Goal: Find specific page/section: Find specific page/section

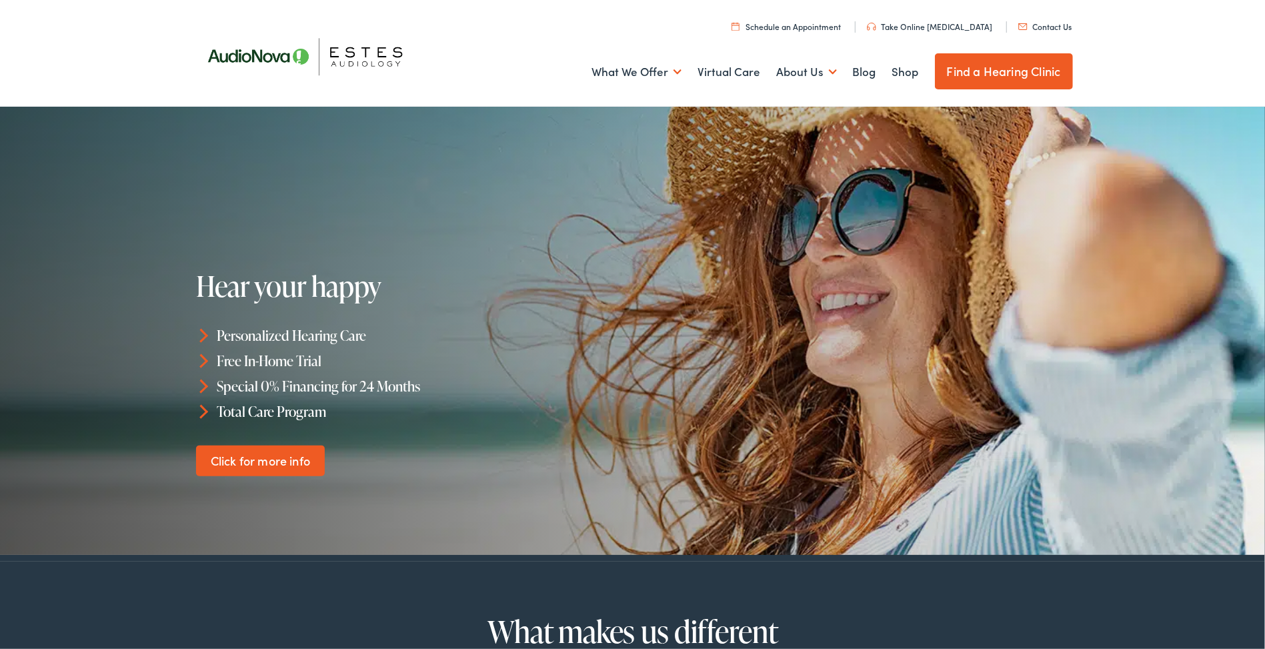
click at [971, 71] on link "Find a Hearing Clinic" at bounding box center [1004, 71] width 138 height 36
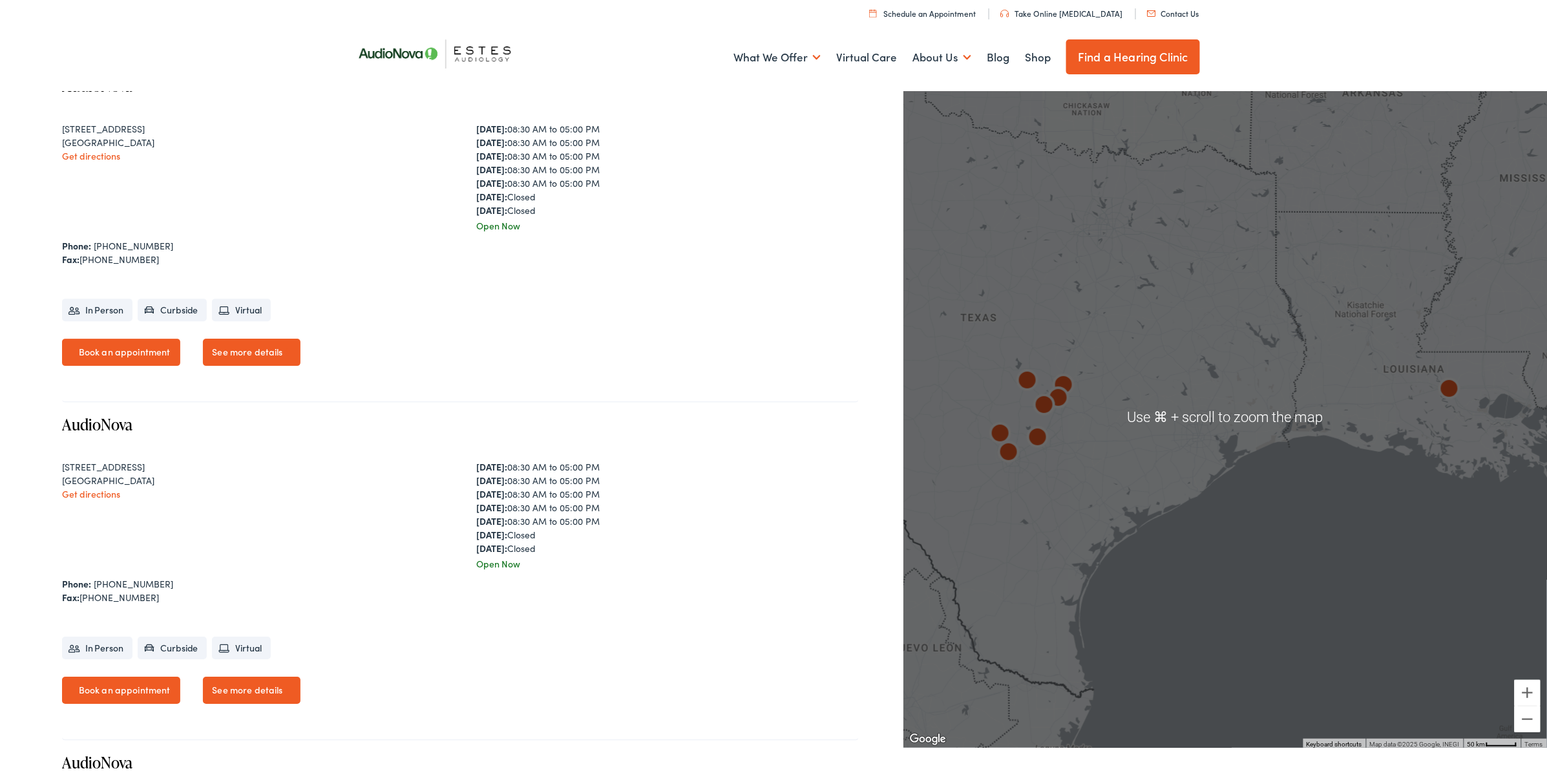
scroll to position [1634, 0]
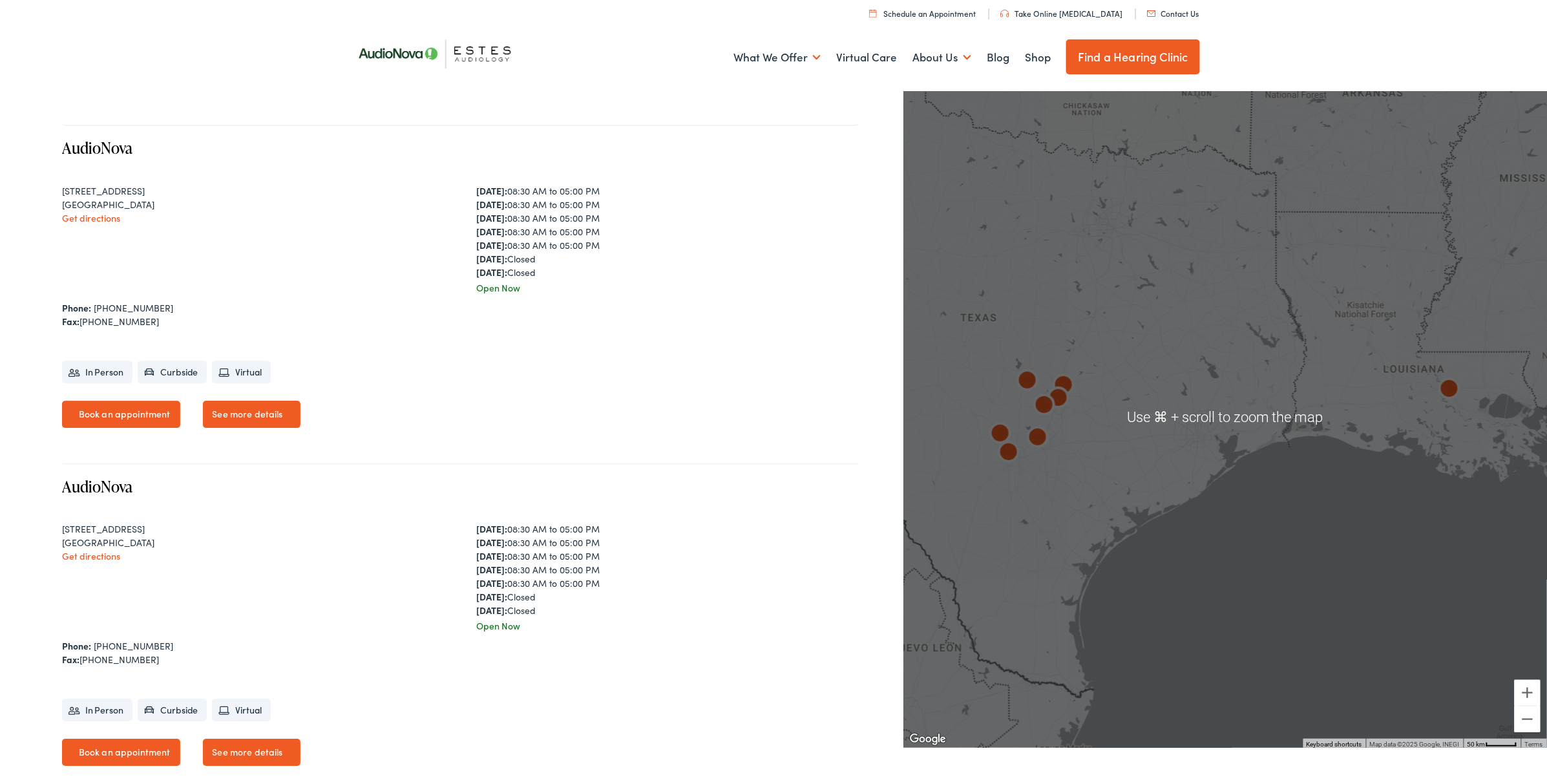
click at [432, 47] on img at bounding box center [440, 53] width 187 height 66
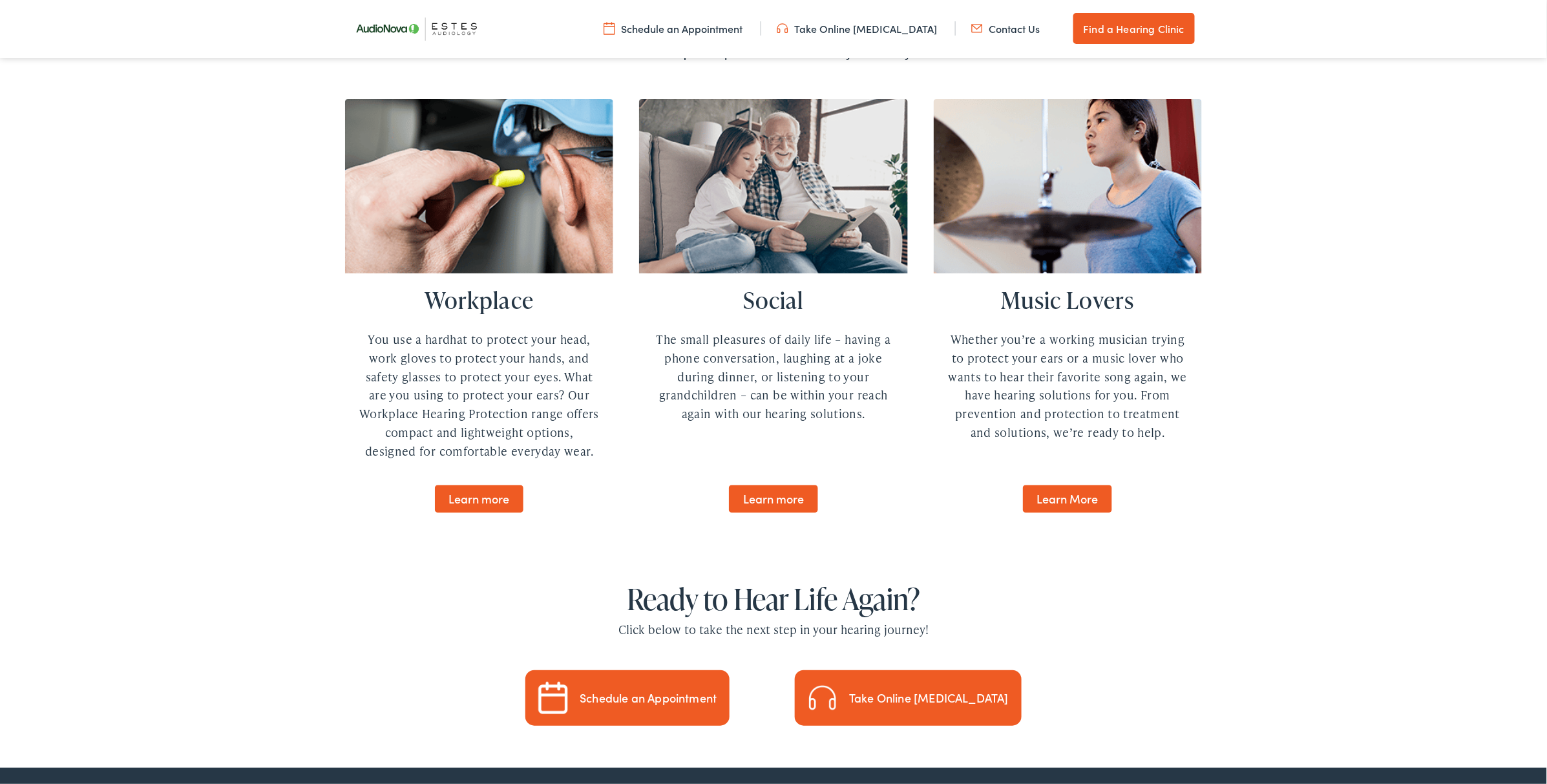
scroll to position [3564, 0]
